Goal: Task Accomplishment & Management: Complete application form

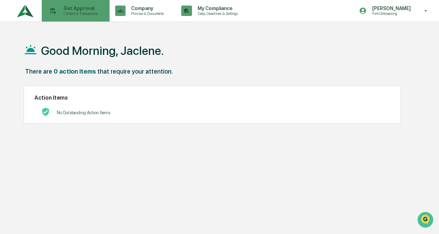
click at [71, 7] on p "Get Approval" at bounding box center [79, 9] width 43 height 6
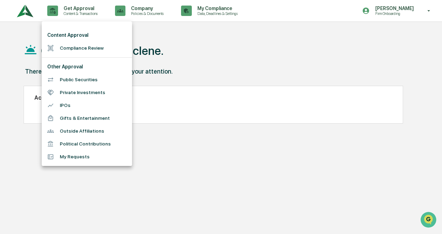
click at [65, 49] on li "Compliance Review" at bounding box center [87, 48] width 90 height 13
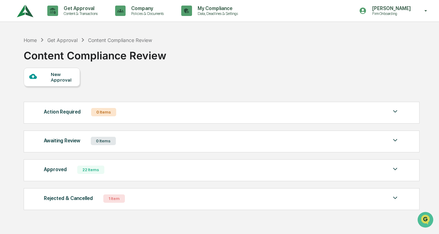
click at [59, 172] on div "Approved" at bounding box center [55, 169] width 23 height 9
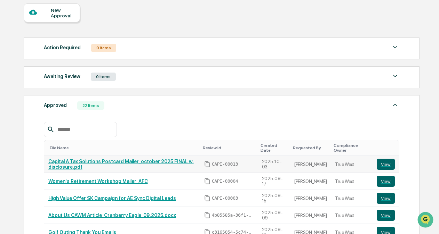
scroll to position [70, 0]
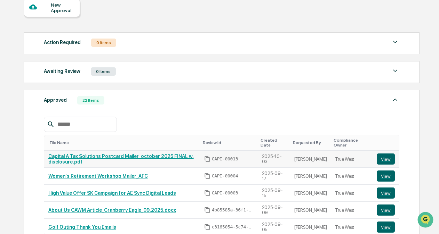
click at [74, 161] on link "Capital A Tax Solutions Postcard Mailer_october 2025 FINAL w. disclosure.pdf" at bounding box center [120, 159] width 145 height 11
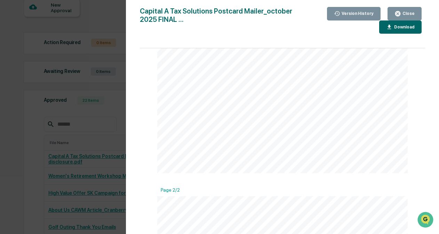
click at [401, 12] on icon "button" at bounding box center [397, 13] width 7 height 7
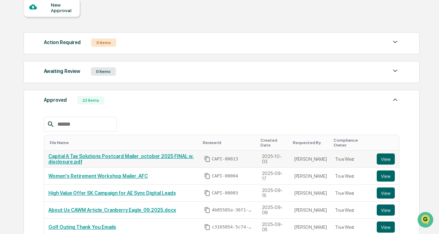
click at [61, 157] on link "Capital A Tax Solutions Postcard Mailer_october 2025 FINAL w. disclosure.pdf" at bounding box center [120, 159] width 145 height 11
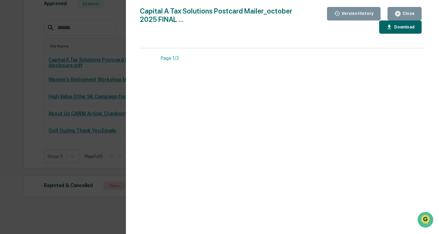
scroll to position [171, 0]
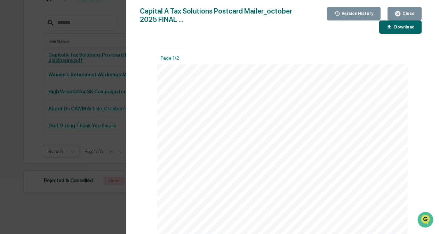
click at [404, 11] on div "Close" at bounding box center [408, 13] width 14 height 5
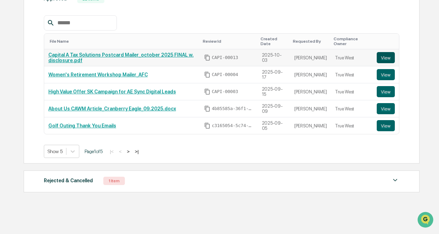
click at [381, 57] on button "View" at bounding box center [386, 57] width 18 height 11
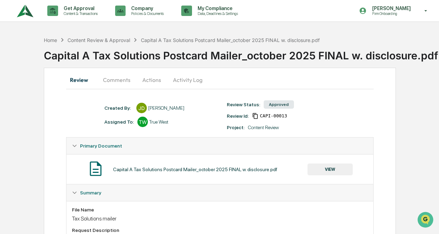
click at [150, 80] on button "Actions" at bounding box center [151, 80] width 31 height 17
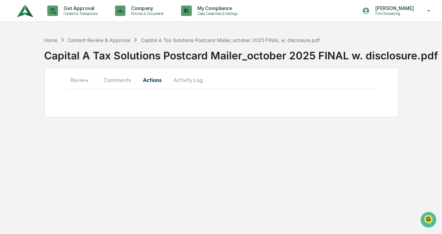
click at [83, 82] on button "Review" at bounding box center [82, 80] width 31 height 17
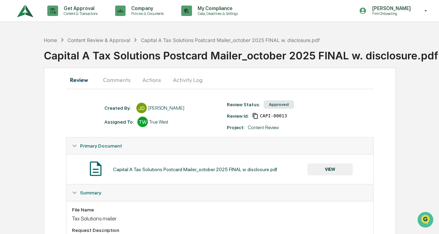
click at [184, 80] on button "Activity Log" at bounding box center [187, 80] width 41 height 17
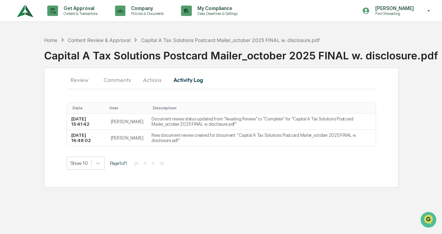
click at [120, 78] on button "Comments" at bounding box center [117, 80] width 39 height 17
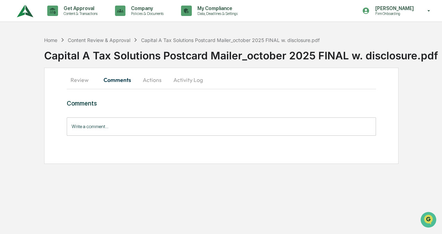
click at [135, 126] on input "Write a comment..." at bounding box center [222, 127] width 310 height 18
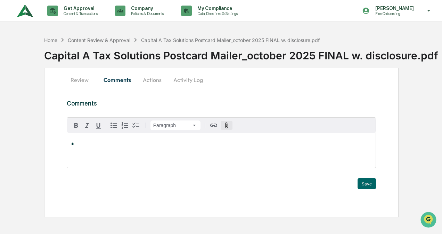
click at [221, 125] on div "Paragraph" at bounding box center [221, 125] width 309 height 15
click at [224, 126] on icon "button" at bounding box center [227, 125] width 7 height 7
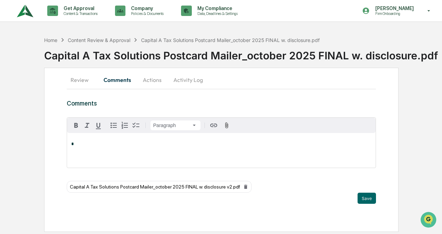
click at [86, 151] on div "*" at bounding box center [221, 150] width 309 height 35
click at [360, 201] on button "Save" at bounding box center [367, 198] width 18 height 11
